Goal: Information Seeking & Learning: Understand process/instructions

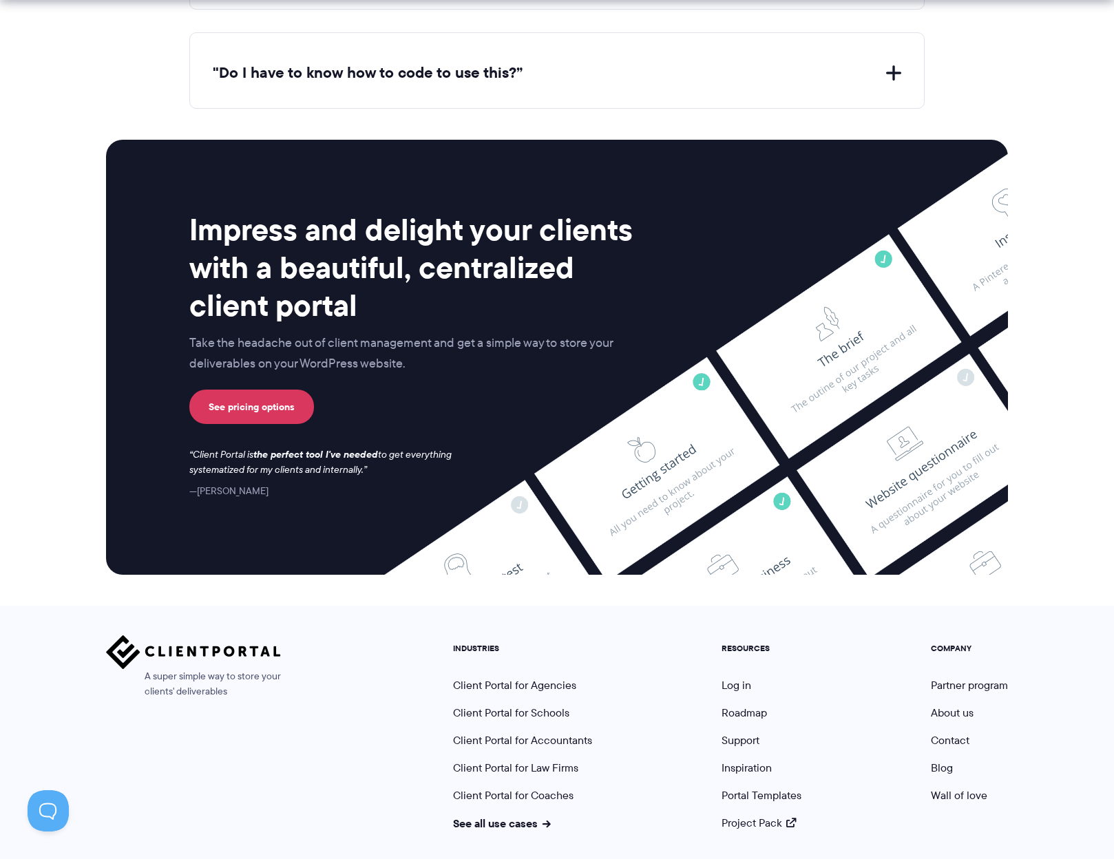
scroll to position [5470, 0]
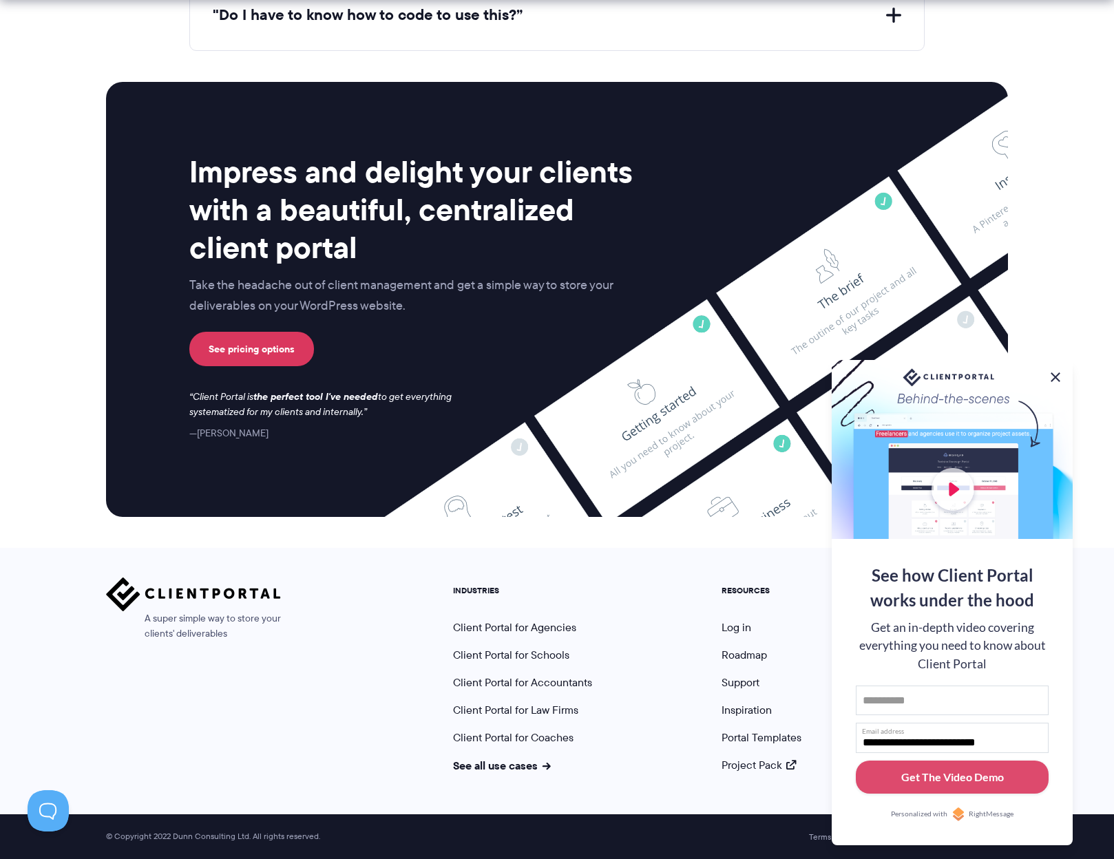
click at [1053, 373] on button at bounding box center [1055, 377] width 17 height 17
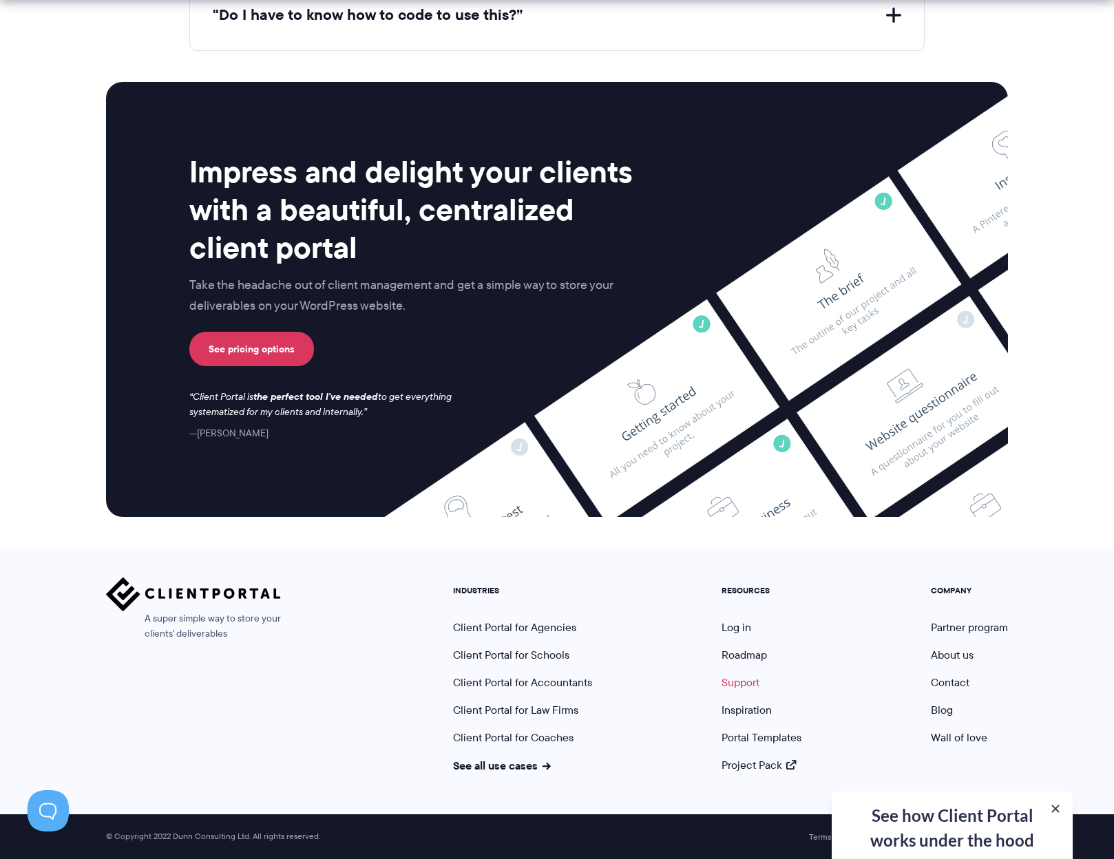
click at [740, 684] on link "Support" at bounding box center [741, 683] width 38 height 16
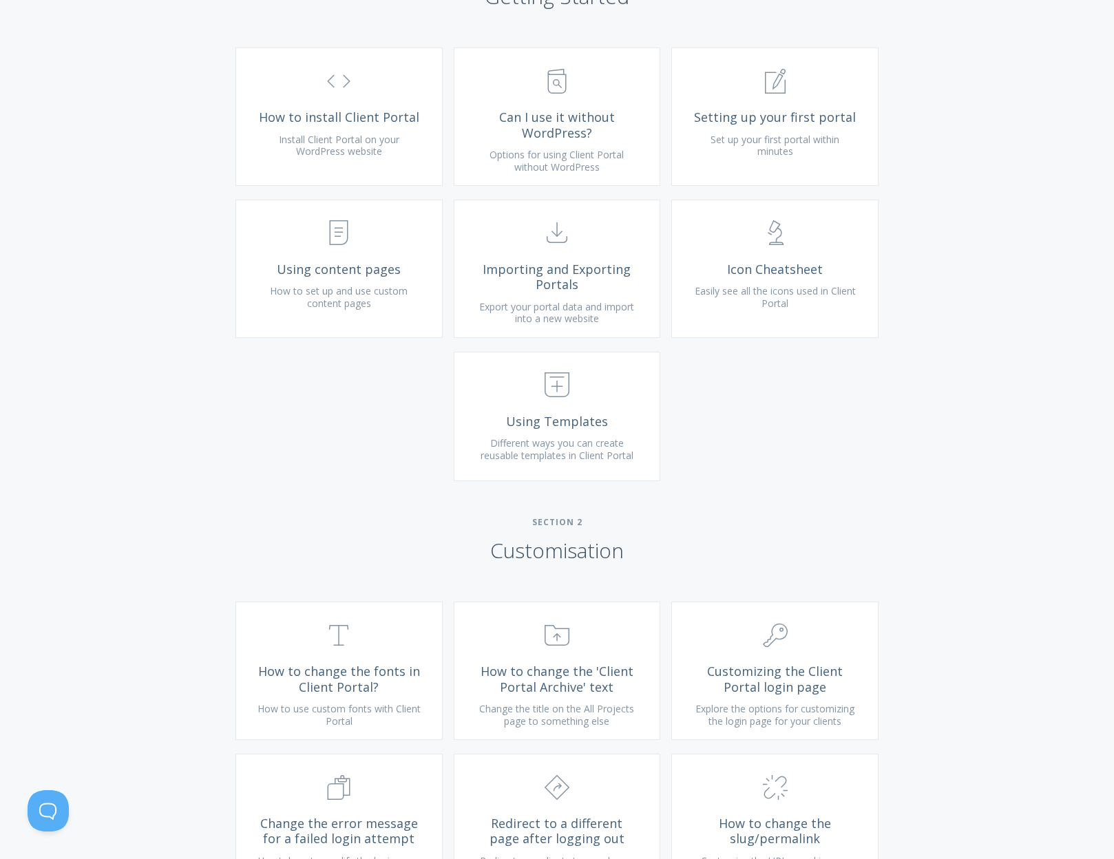
scroll to position [669, 0]
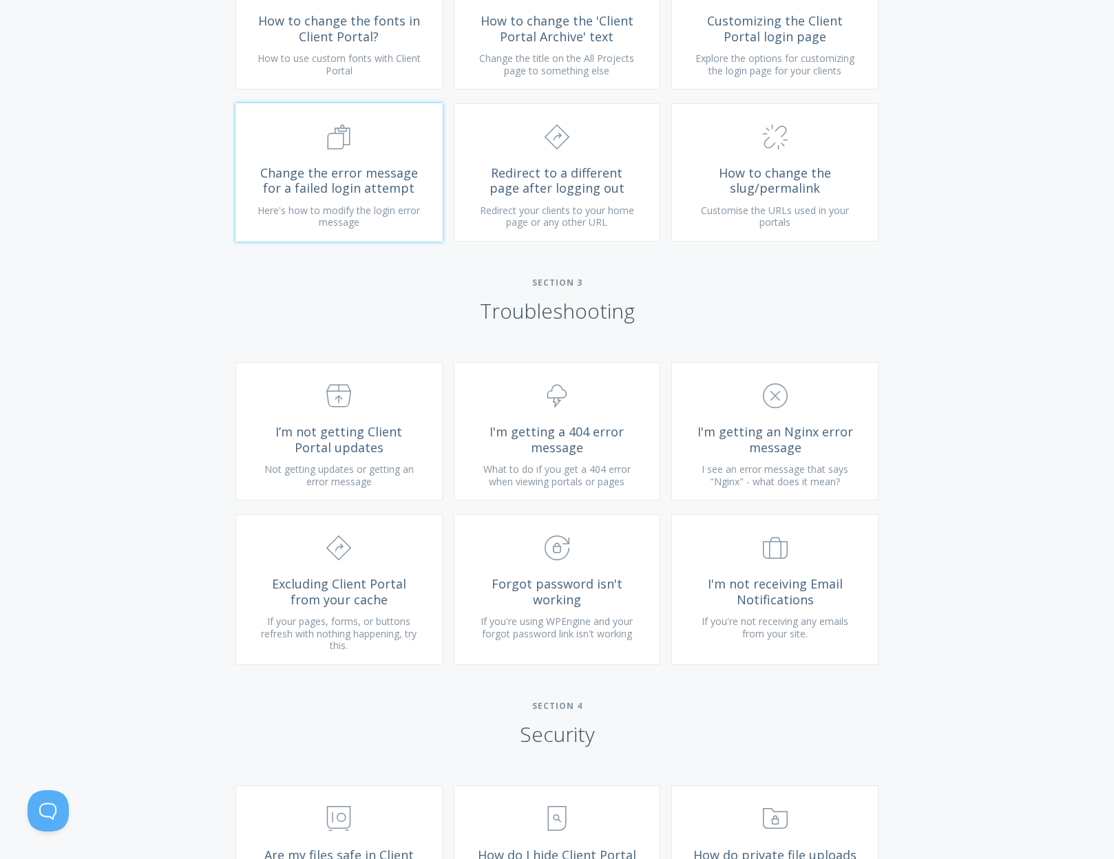
scroll to position [1258, 0]
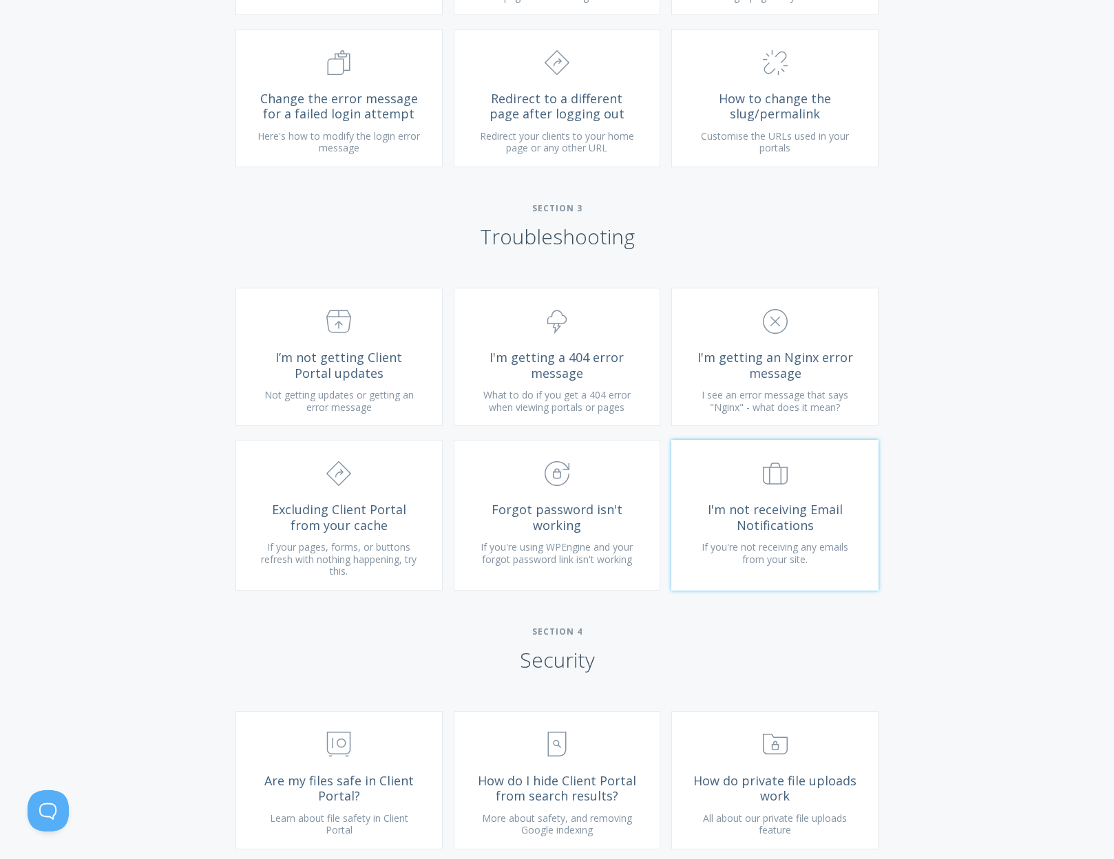
click at [813, 481] on span ".st0{fill:none;stroke:#000000;stroke-width:2;stroke-miterlimit:10;} Untitled-20" at bounding box center [775, 474] width 165 height 42
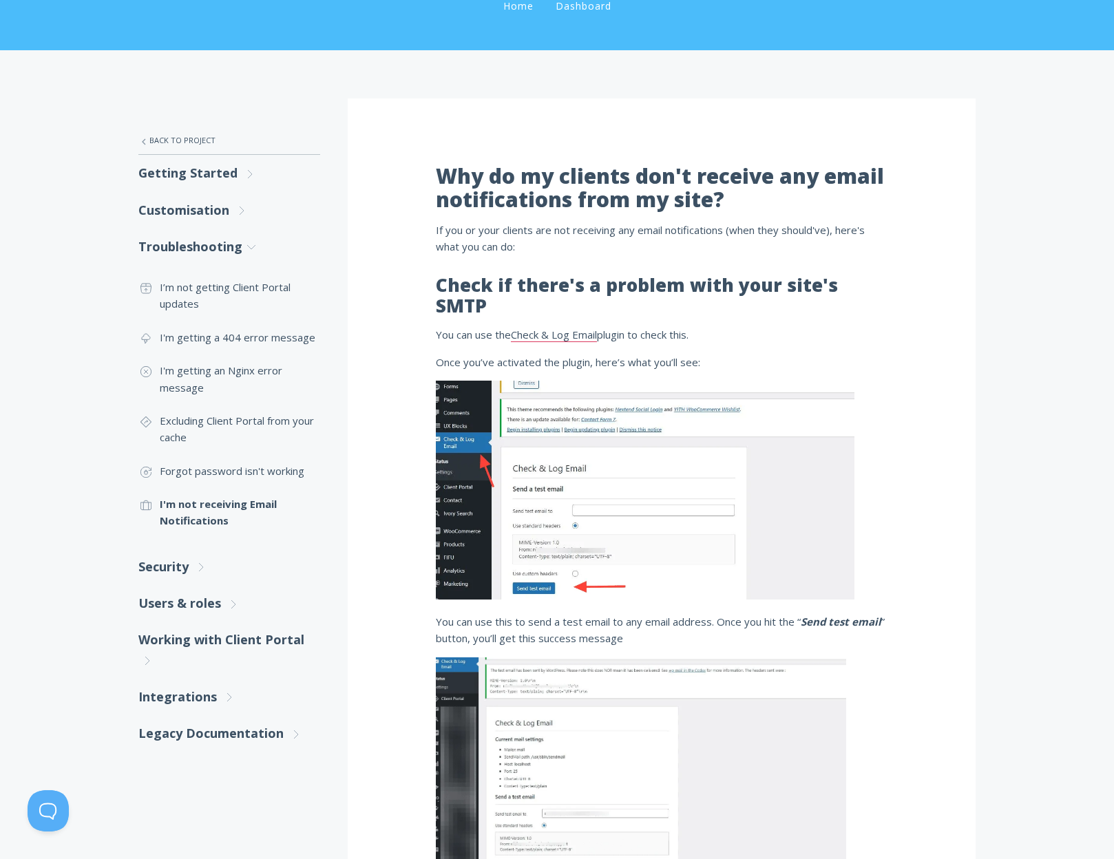
scroll to position [141, 0]
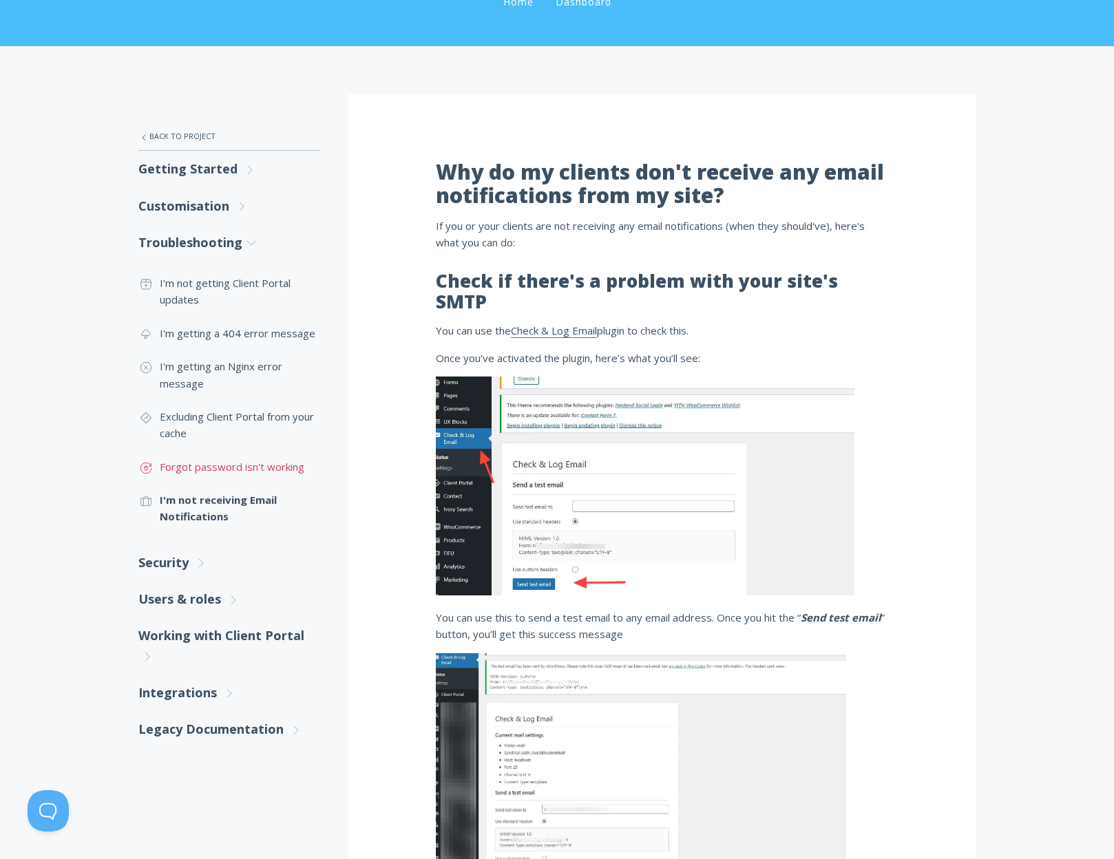
click at [202, 469] on link ".st0{fill:none;stroke:#000000;stroke-width:2;stroke-miterlimit:10;} Untitled-17…" at bounding box center [229, 466] width 182 height 33
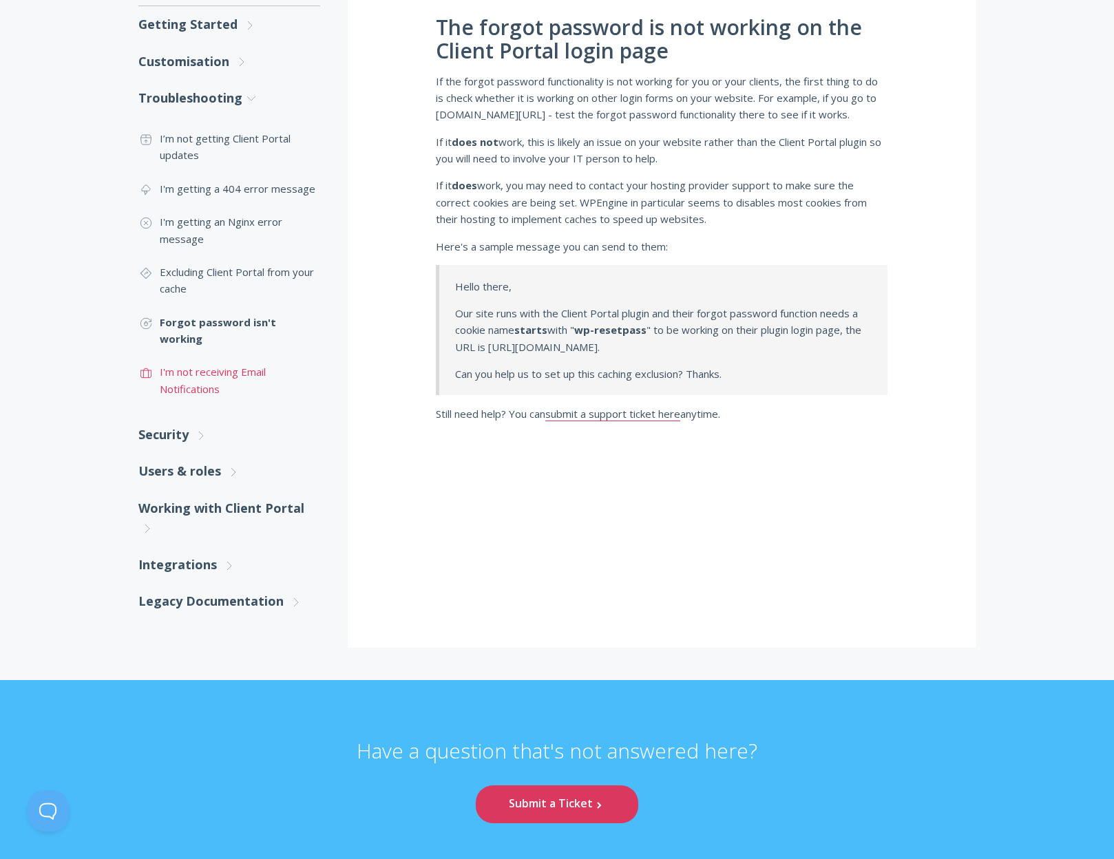
scroll to position [286, 0]
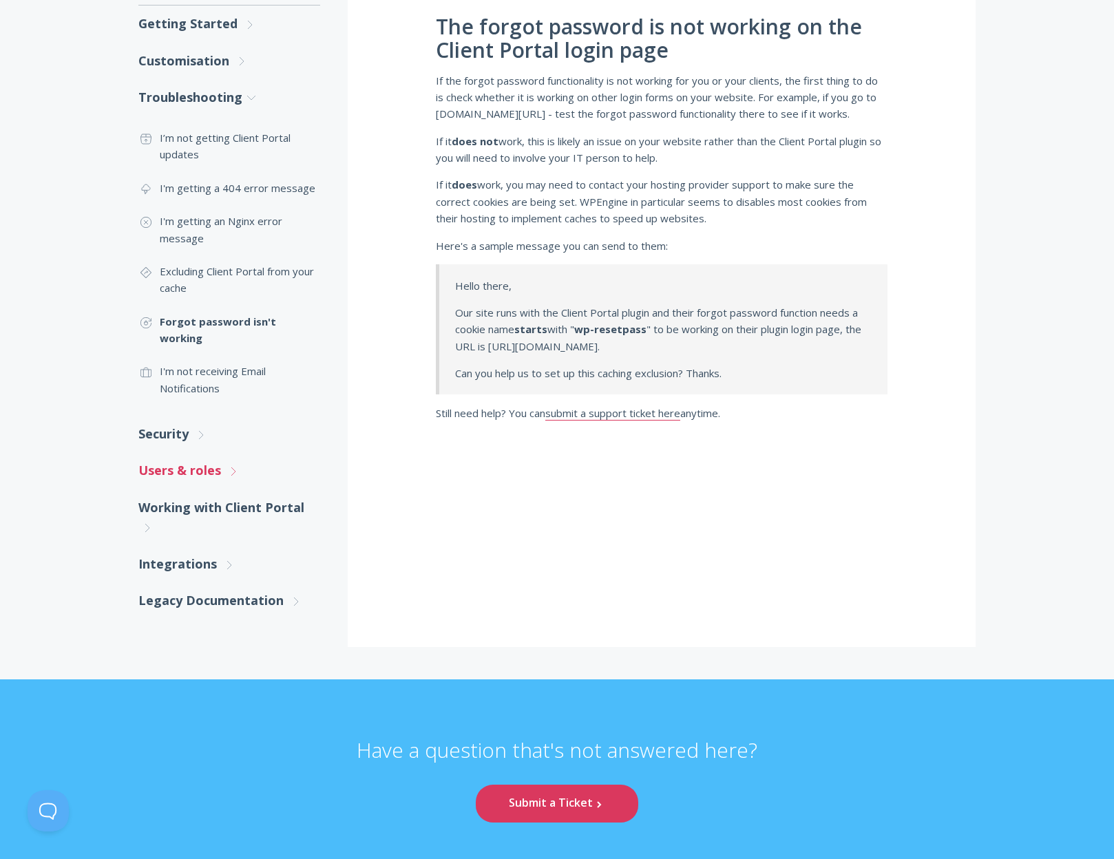
click at [201, 459] on link "Users & roles .st0{fill:none;stroke:#000000;stroke-width:2;stroke-miterlimit:10…" at bounding box center [229, 470] width 182 height 36
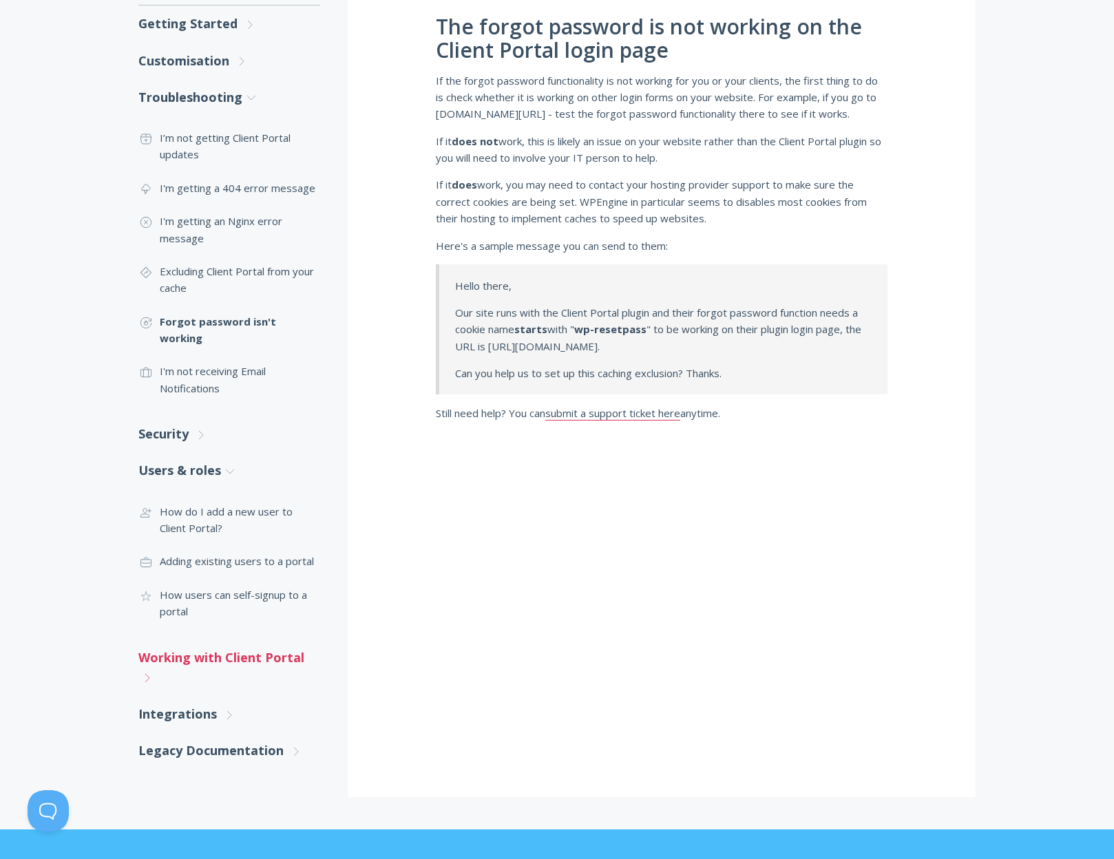
click at [206, 643] on link "Working with Client Portal .st0{fill:none;stroke:#000000;stroke-width:2;stroke-…" at bounding box center [229, 668] width 182 height 57
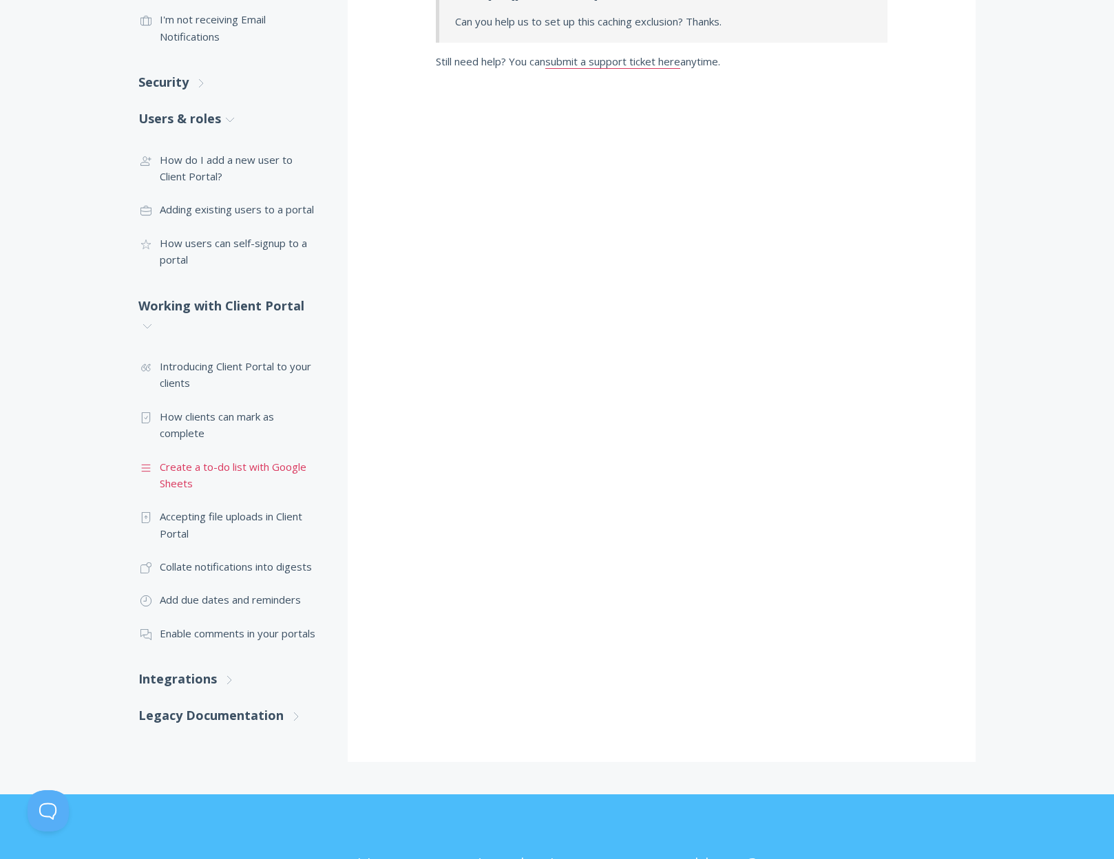
scroll to position [640, 0]
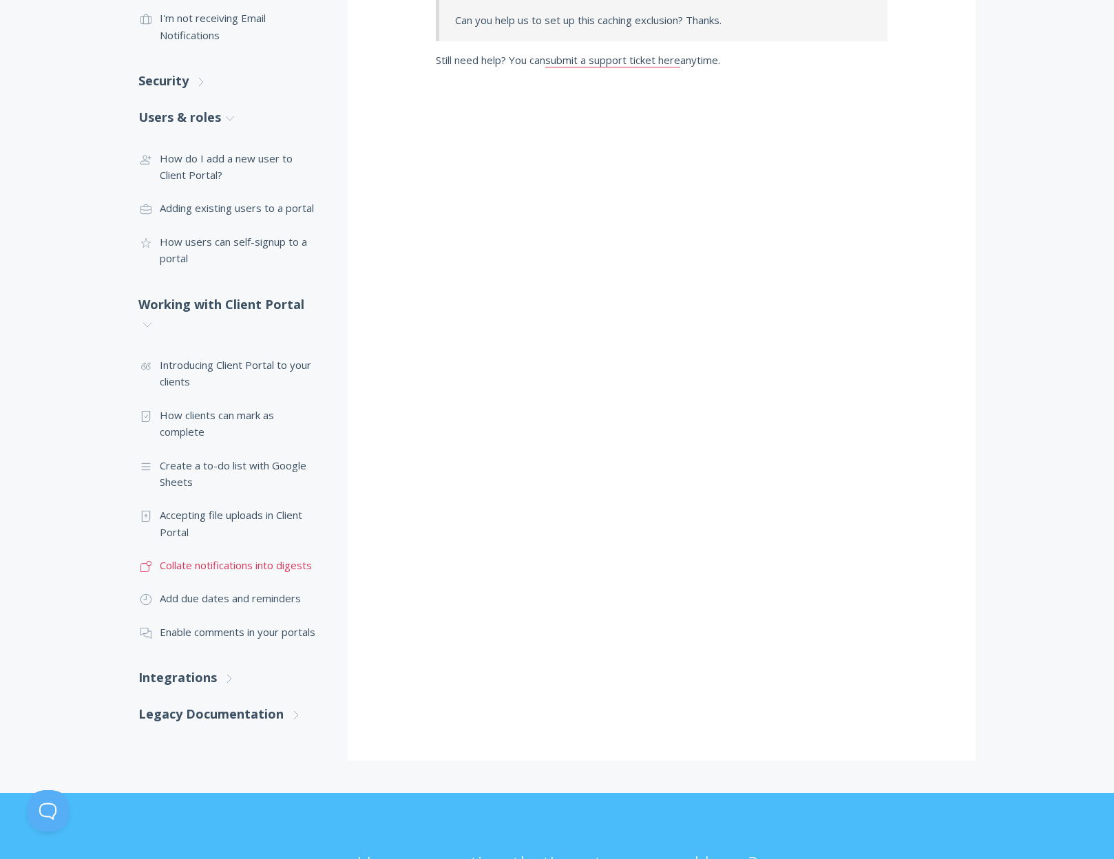
click at [233, 557] on link ".st0{fill:none;stroke:#000000;stroke-width:2;stroke-miterlimit:10;} Untitled-17…" at bounding box center [229, 565] width 182 height 33
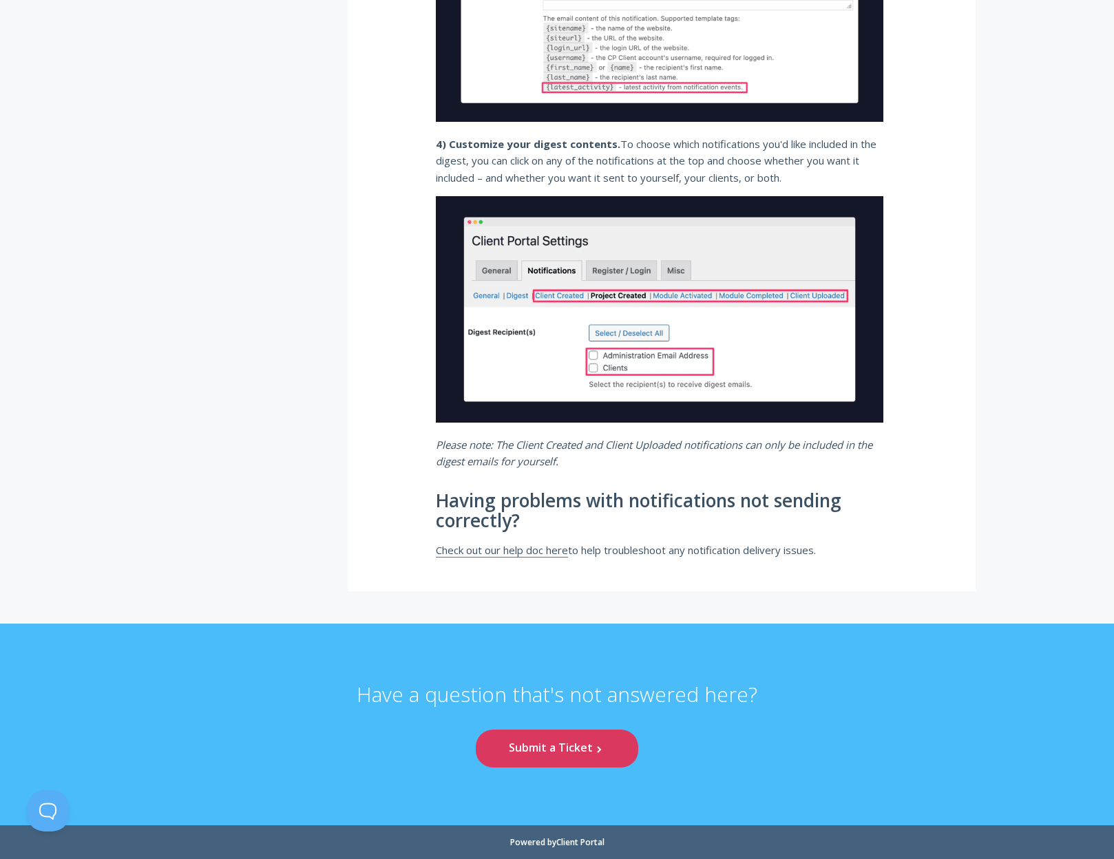
scroll to position [1427, 0]
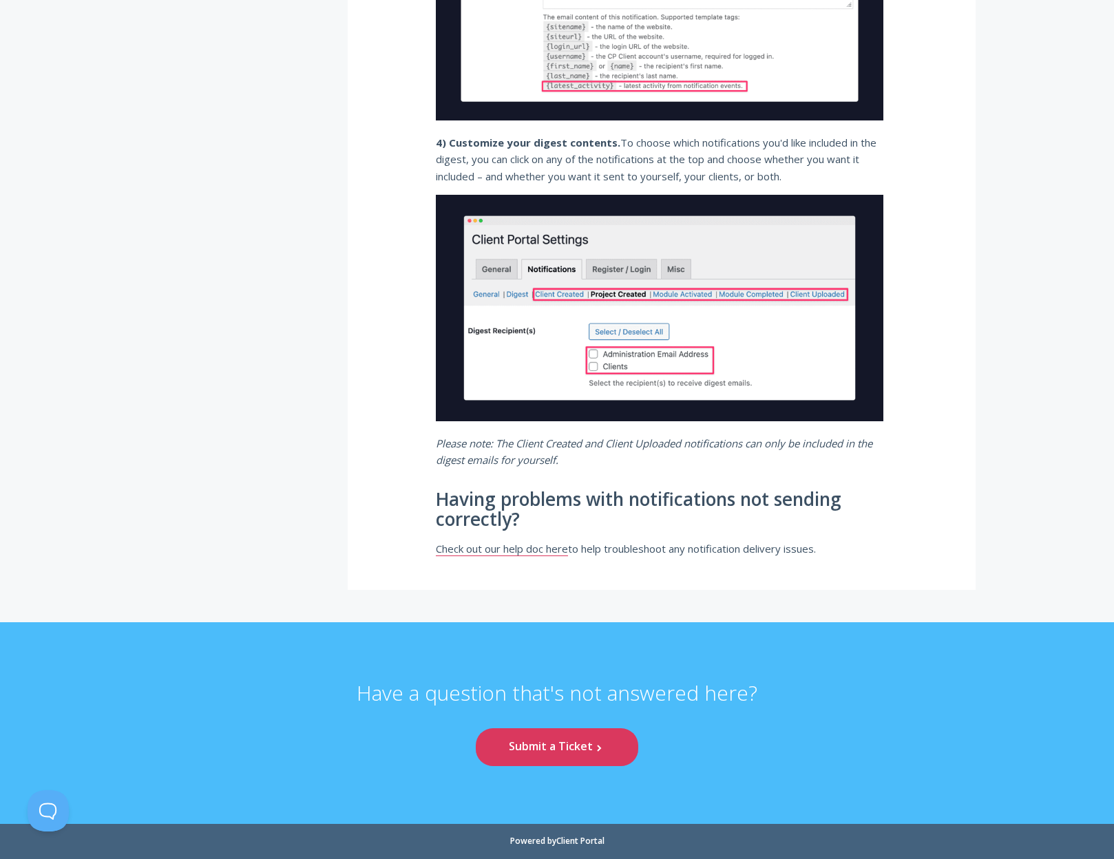
click at [522, 546] on link "Check out our help doc here" at bounding box center [502, 549] width 132 height 14
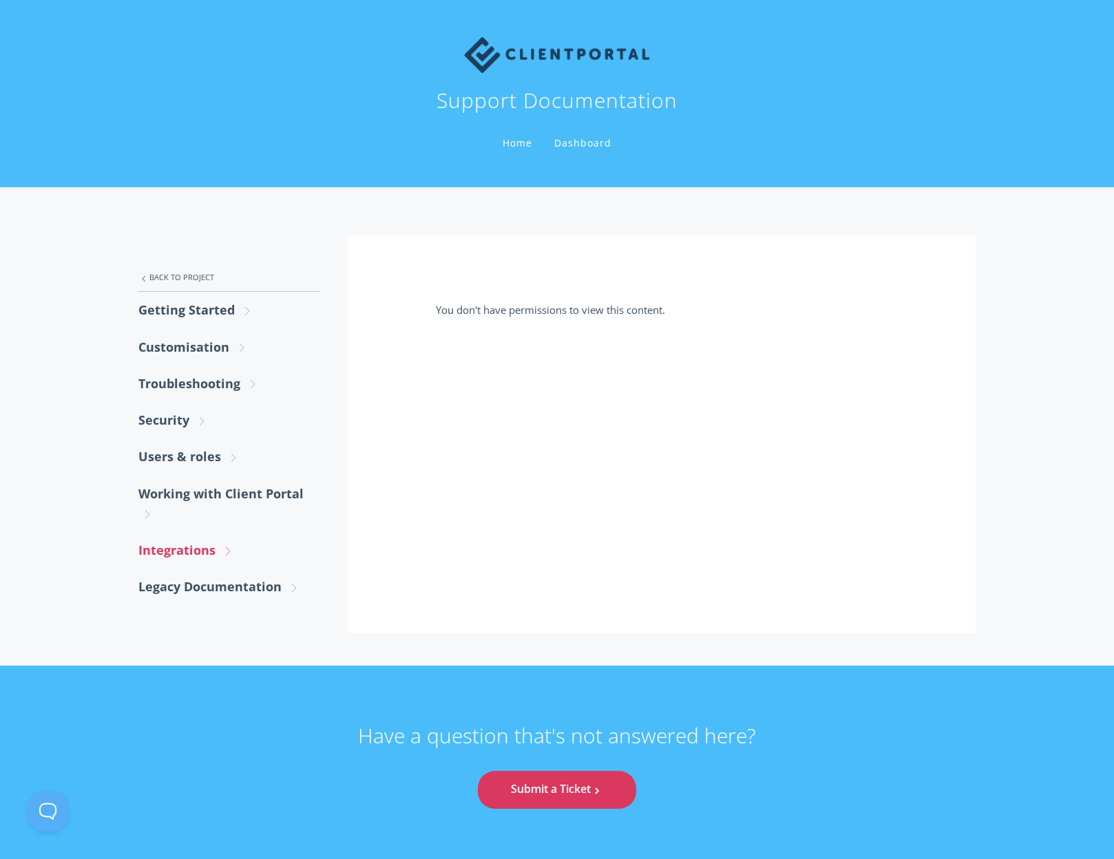
click at [178, 559] on link "Integrations .st0{fill:none;stroke:#000000;stroke-width:2;stroke-miterlimit:10;…" at bounding box center [229, 550] width 182 height 36
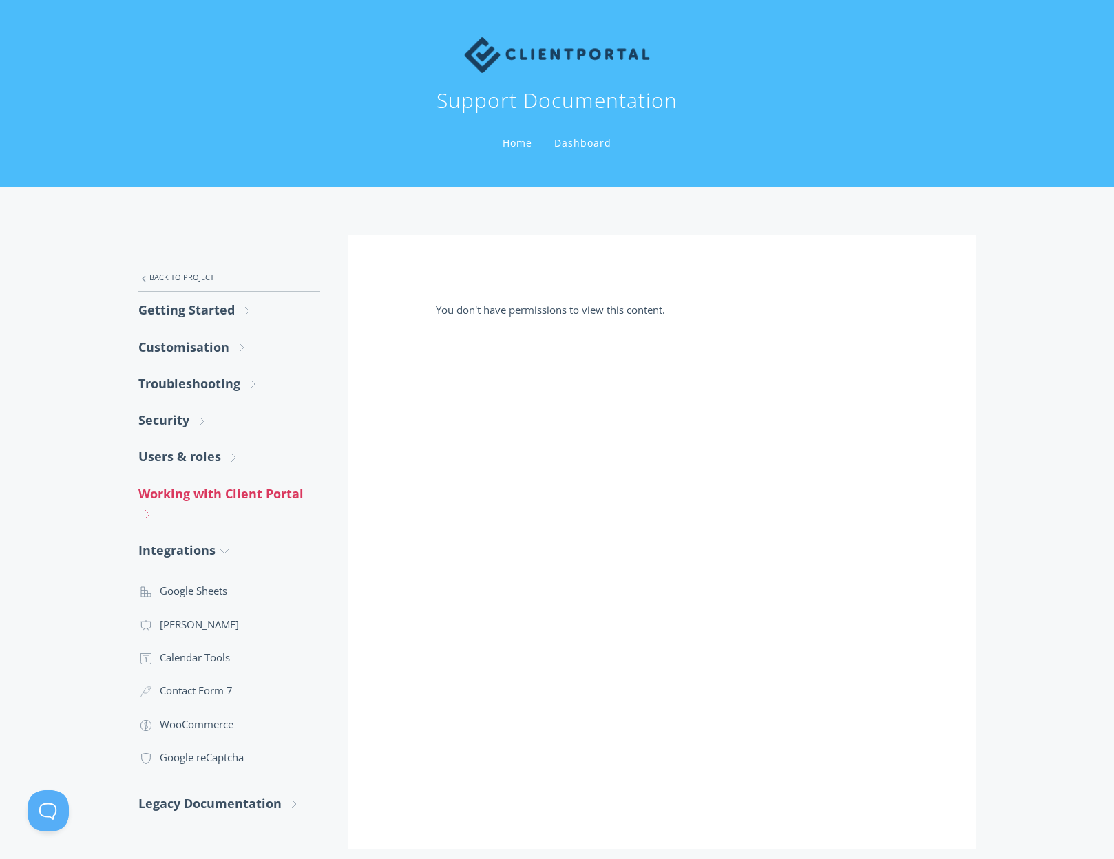
click at [158, 509] on link "Working with Client Portal .st0{fill:none;stroke:#000000;stroke-width:2;stroke-…" at bounding box center [229, 504] width 182 height 57
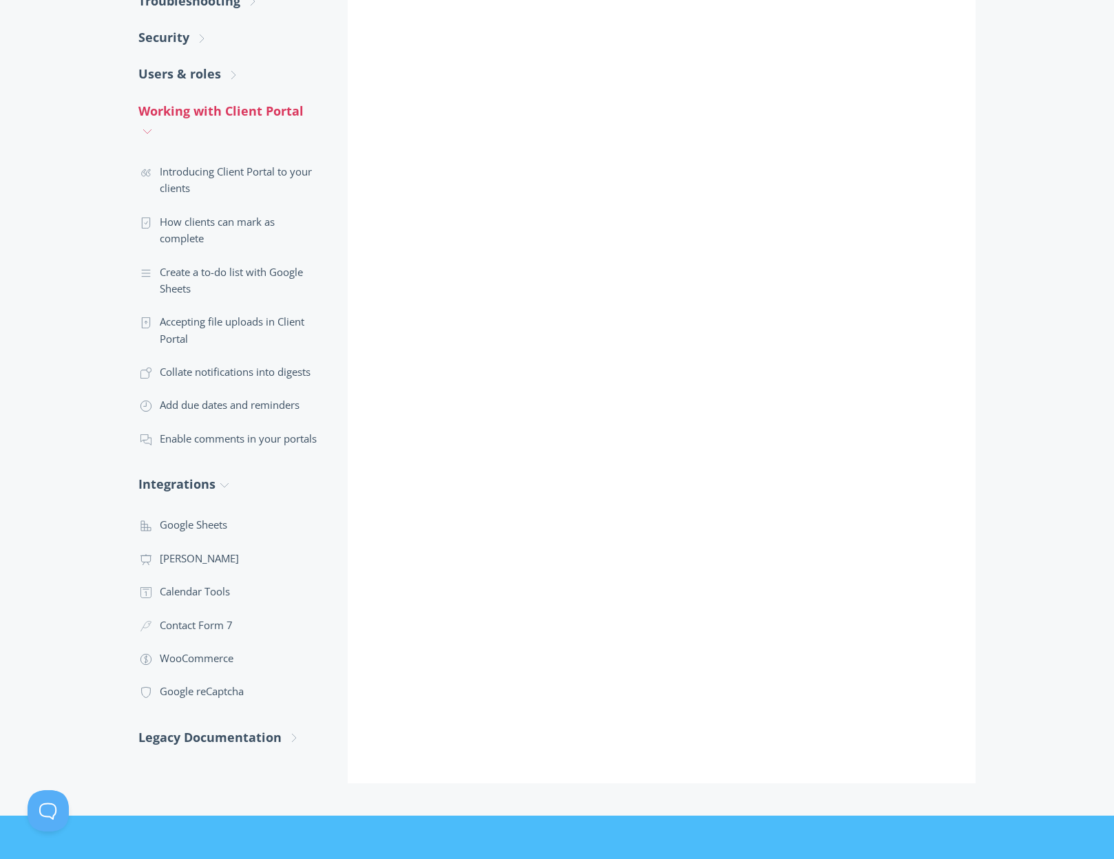
scroll to position [385, 0]
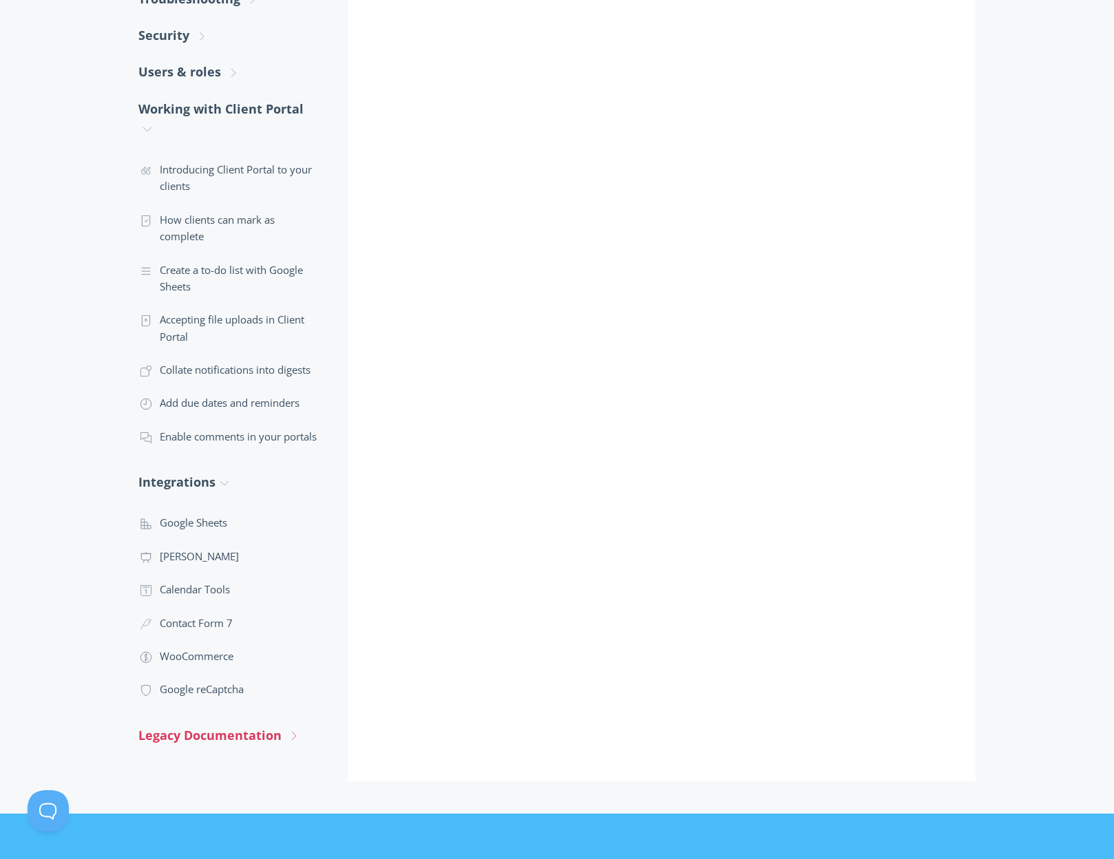
click at [216, 729] on link "Legacy Documentation .st0{fill:none;stroke:#000000;stroke-width:2;stroke-miterl…" at bounding box center [229, 735] width 182 height 36
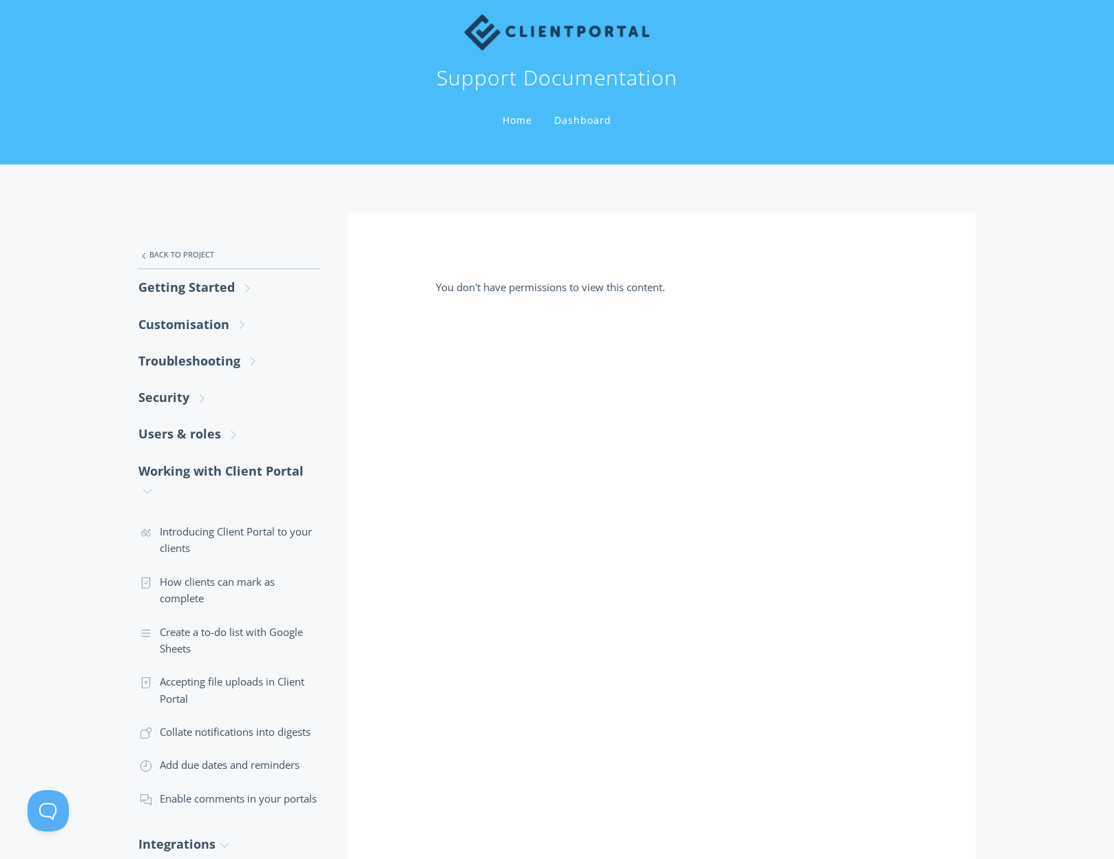
scroll to position [0, 0]
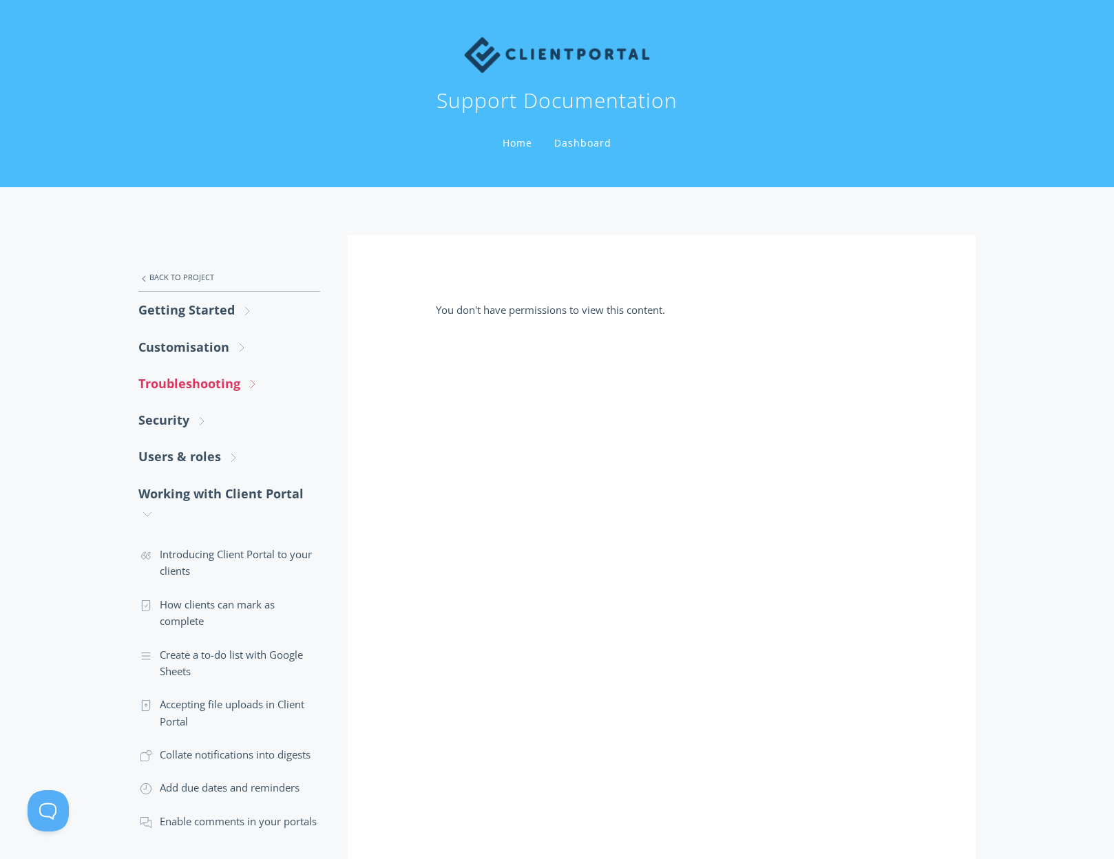
click at [190, 375] on link "Troubleshooting .st0{fill:none;stroke:#000000;stroke-width:2;stroke-miterlimit:…" at bounding box center [229, 384] width 182 height 36
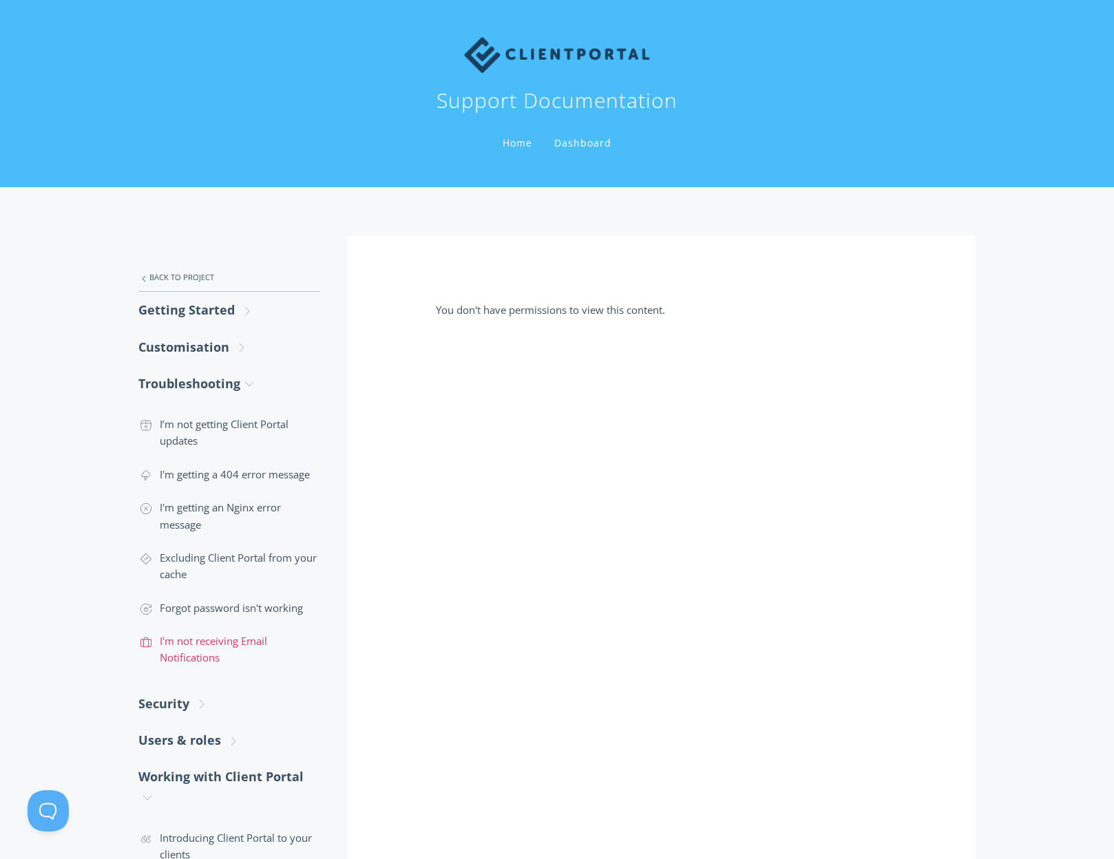
click at [216, 664] on link ".st0{fill:none;stroke:#000000;stroke-width:2;stroke-miterlimit:10;} Untitled-20…" at bounding box center [229, 650] width 182 height 50
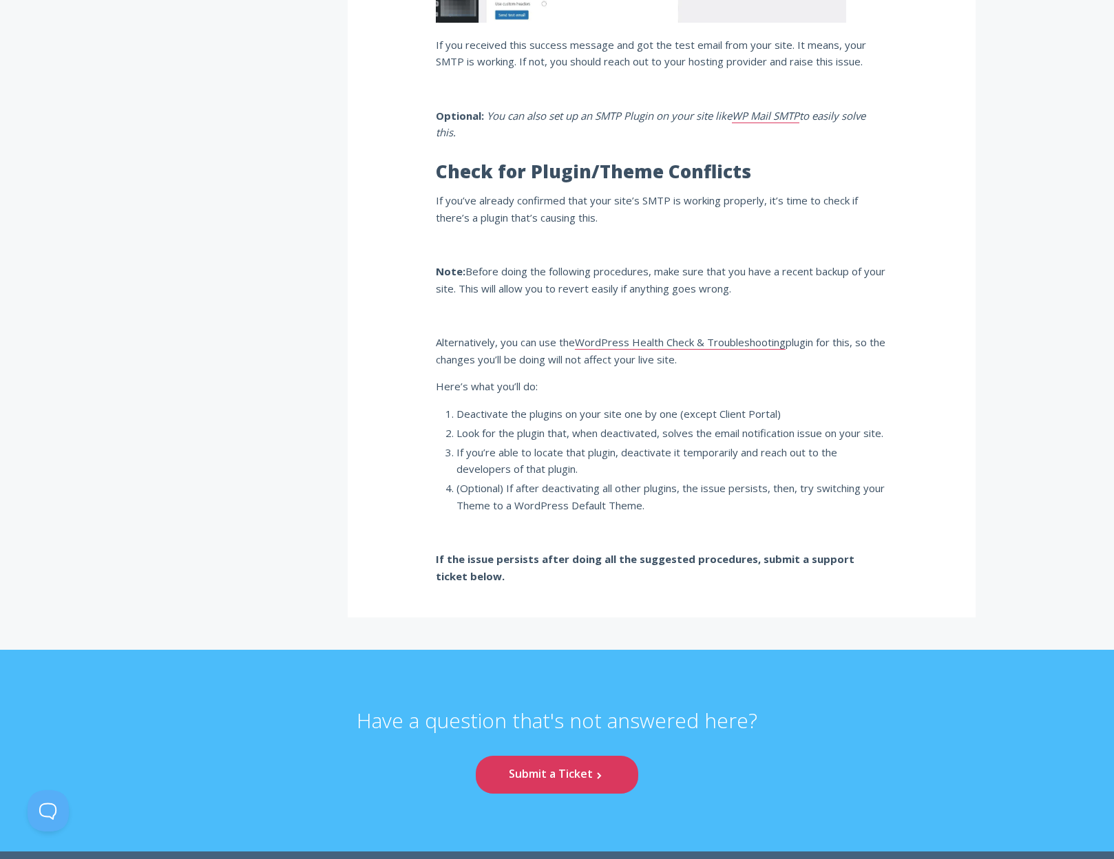
scroll to position [1020, 0]
